Goal: Information Seeking & Learning: Learn about a topic

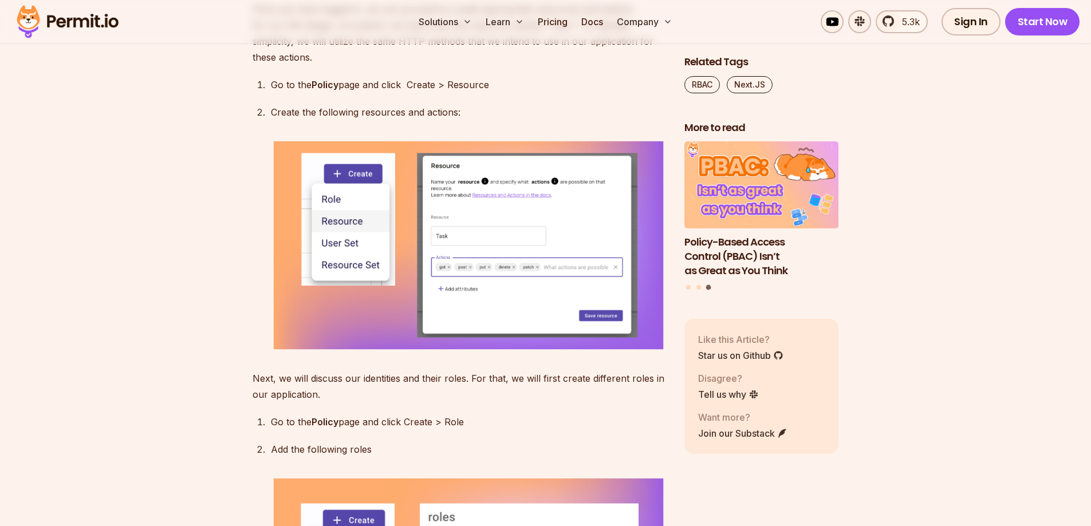
scroll to position [3607, 0]
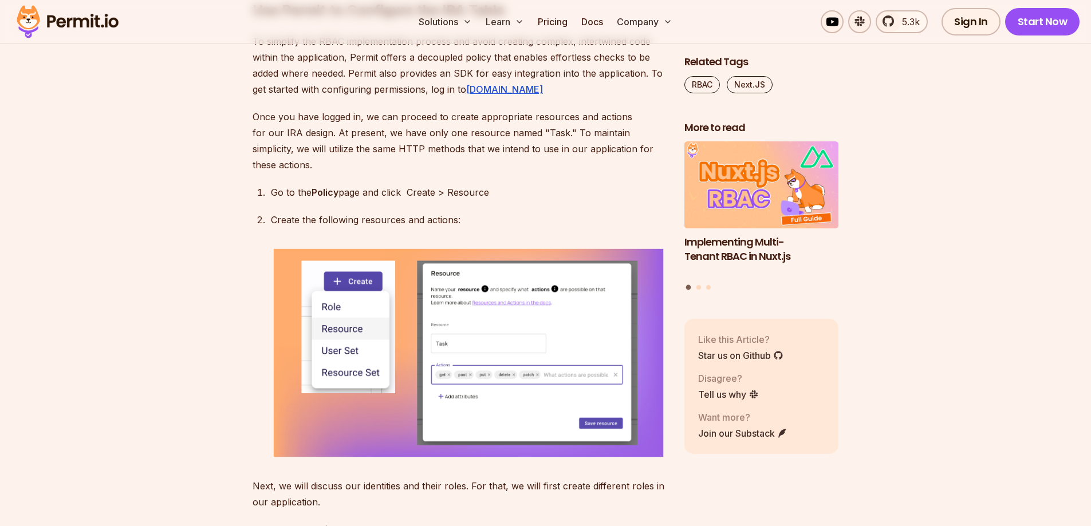
click at [578, 97] on p "To simplify the RBAC implementation process and avoid creating complex, intertw…" at bounding box center [458, 65] width 413 height 64
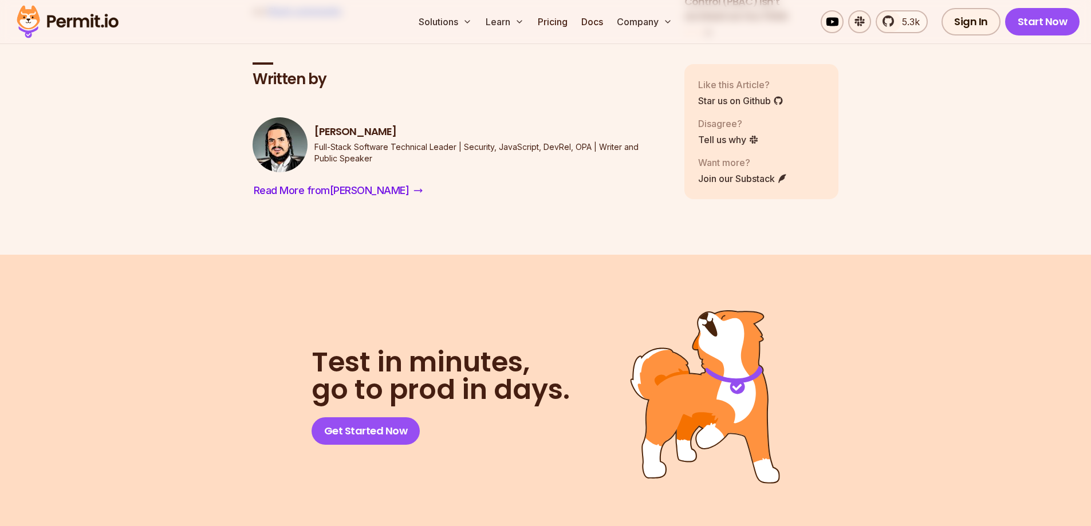
scroll to position [6698, 0]
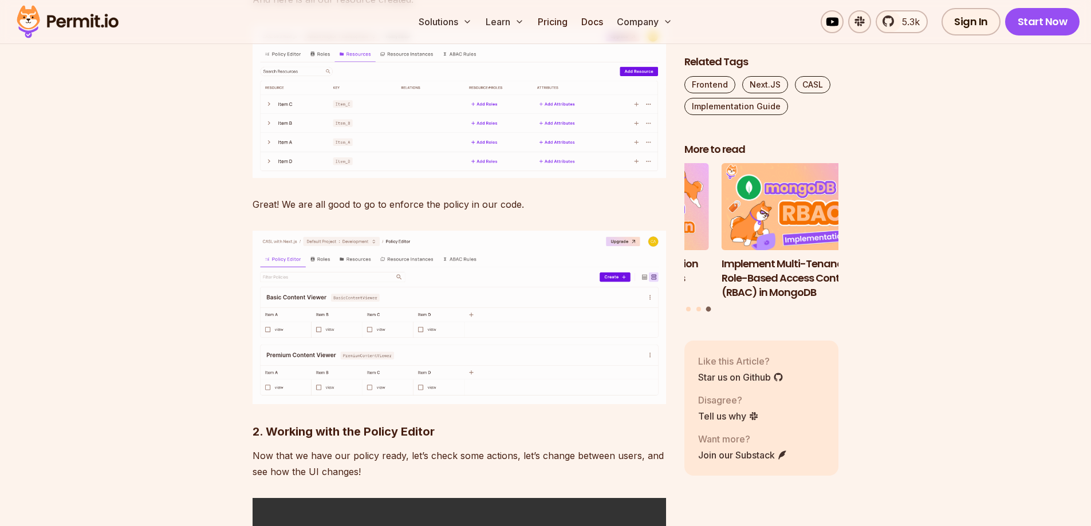
scroll to position [7385, 0]
